Goal: Unclear

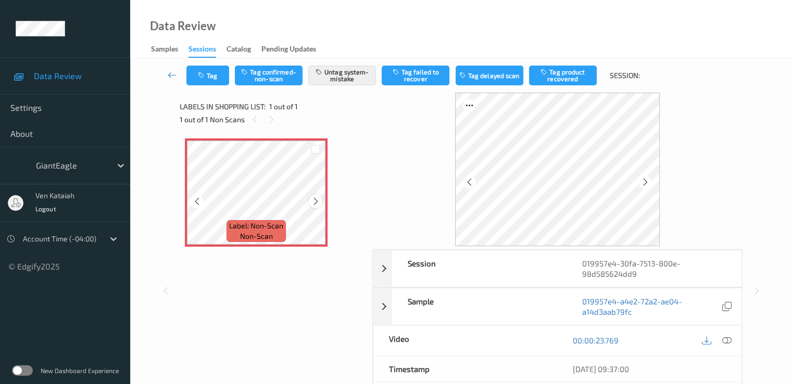
click at [311, 203] on div at bounding box center [315, 201] width 13 height 13
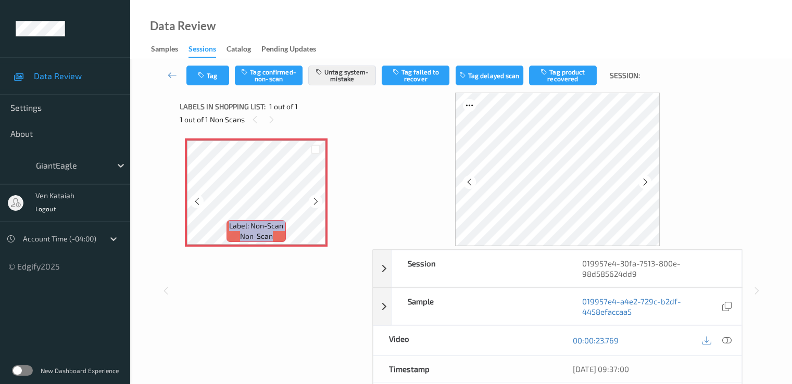
click at [311, 203] on div at bounding box center [315, 201] width 13 height 13
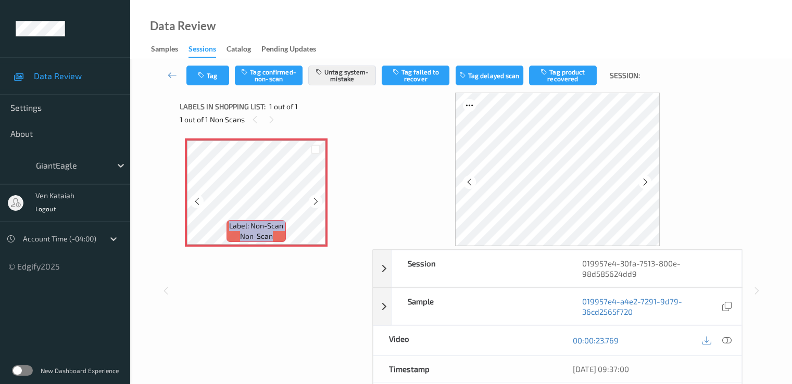
click at [311, 203] on div at bounding box center [315, 201] width 13 height 13
click at [642, 182] on icon at bounding box center [645, 182] width 9 height 9
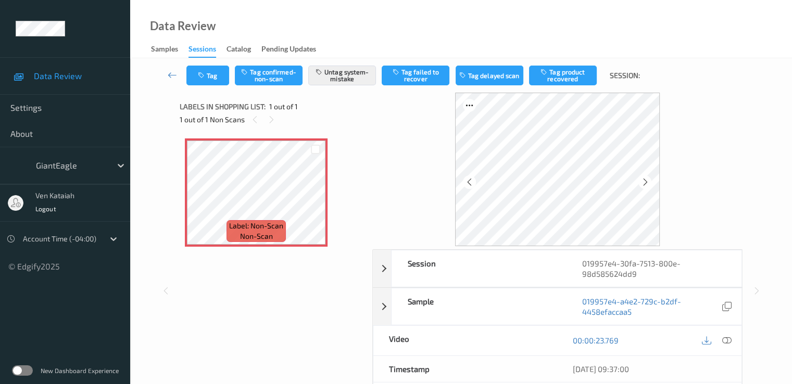
click at [642, 182] on icon at bounding box center [645, 182] width 9 height 9
